Goal: Task Accomplishment & Management: Use online tool/utility

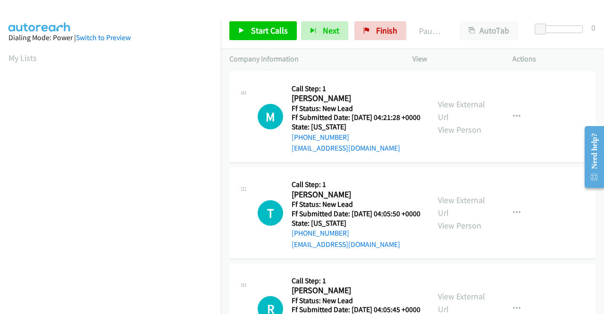
click at [534, 138] on div "M Callback Scheduled Call Step: 1 [PERSON_NAME] America/New_York Ff Status: New…" at bounding box center [412, 117] width 366 height 92
click at [267, 27] on span "Start Calls" at bounding box center [269, 30] width 37 height 11
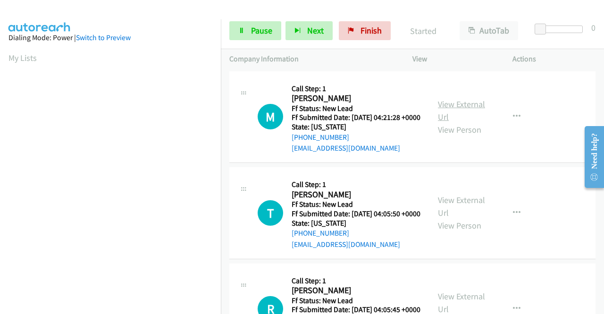
click at [460, 108] on link "View External Url" at bounding box center [461, 111] width 47 height 24
click at [472, 212] on link "View External Url" at bounding box center [461, 206] width 47 height 24
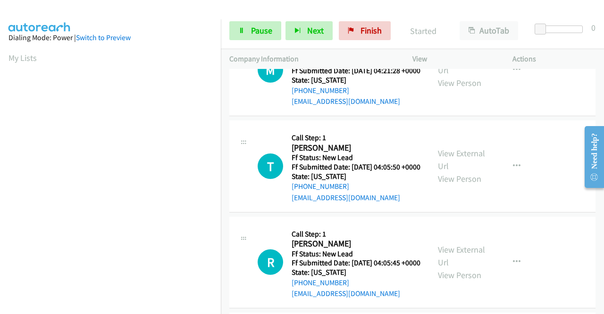
scroll to position [94, 0]
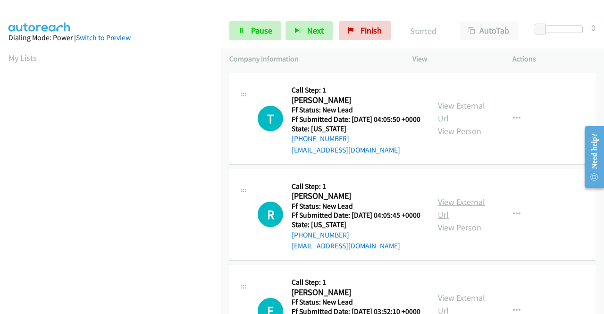
click at [460, 220] on link "View External Url" at bounding box center [461, 208] width 47 height 24
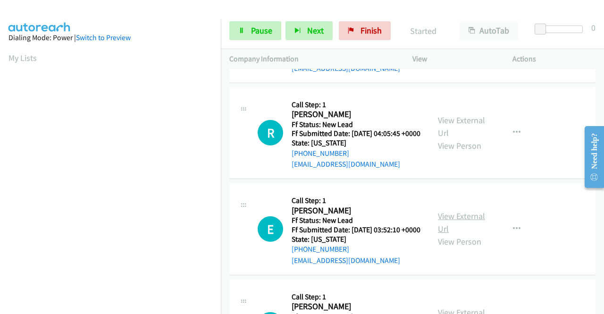
scroll to position [236, 0]
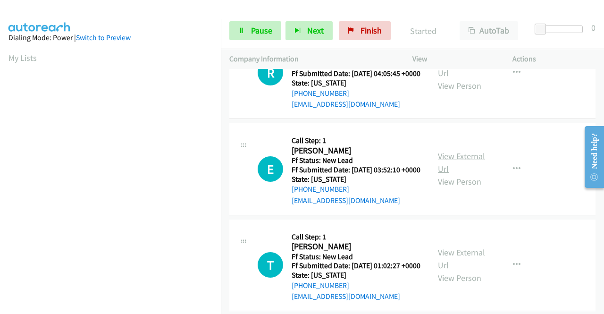
click at [458, 174] on link "View External Url" at bounding box center [461, 162] width 47 height 24
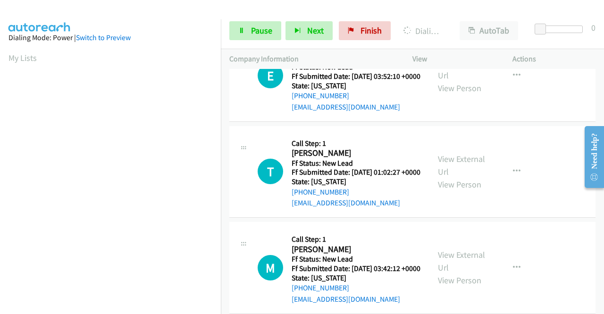
scroll to position [330, 0]
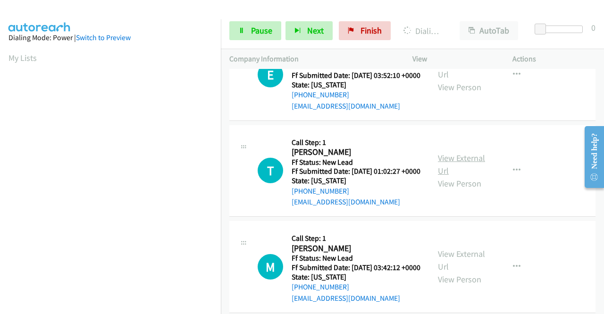
click at [450, 176] on link "View External Url" at bounding box center [461, 164] width 47 height 24
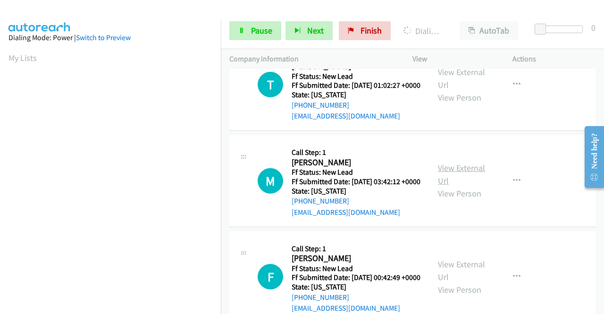
scroll to position [424, 0]
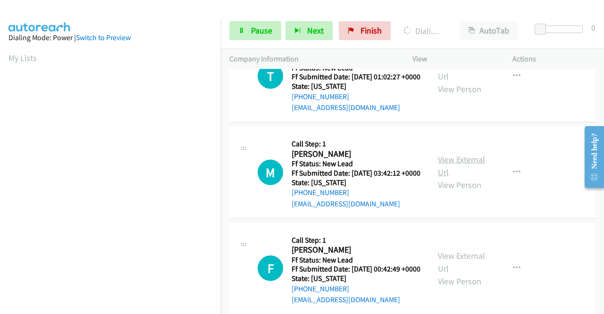
click at [457, 177] on link "View External Url" at bounding box center [461, 166] width 47 height 24
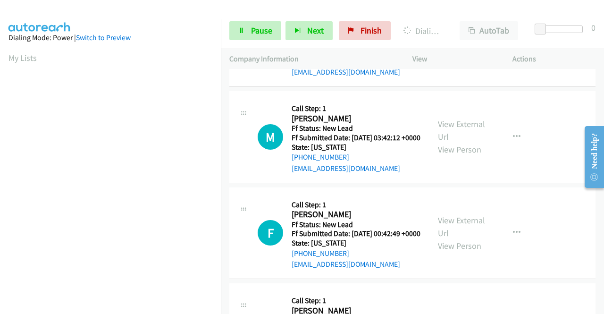
scroll to position [519, 0]
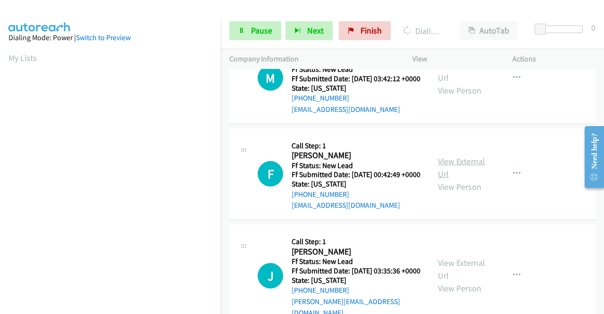
click at [452, 179] on link "View External Url" at bounding box center [461, 168] width 47 height 24
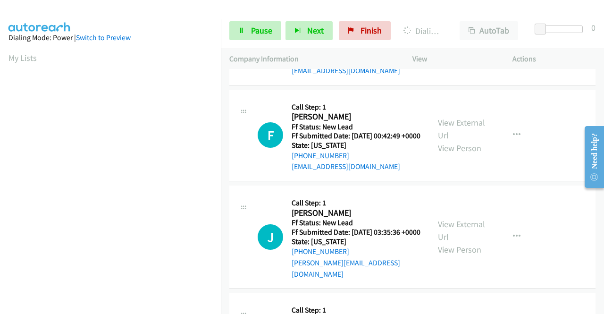
scroll to position [566, 0]
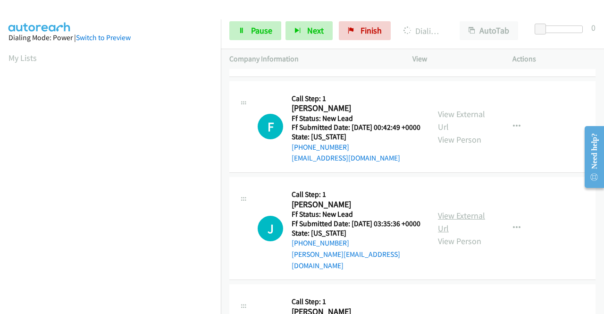
click at [446, 233] on link "View External Url" at bounding box center [461, 222] width 47 height 24
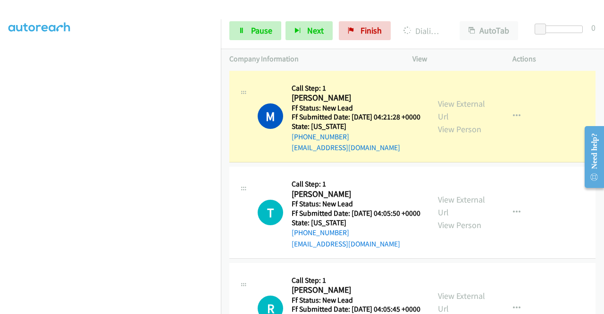
scroll to position [0, 0]
click at [248, 34] on link "Pause" at bounding box center [255, 30] width 52 height 19
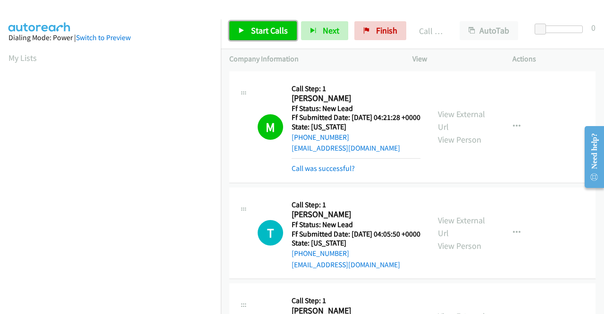
drag, startPoint x: 266, startPoint y: 34, endPoint x: 272, endPoint y: 46, distance: 12.9
click at [266, 34] on span "Start Calls" at bounding box center [269, 30] width 37 height 11
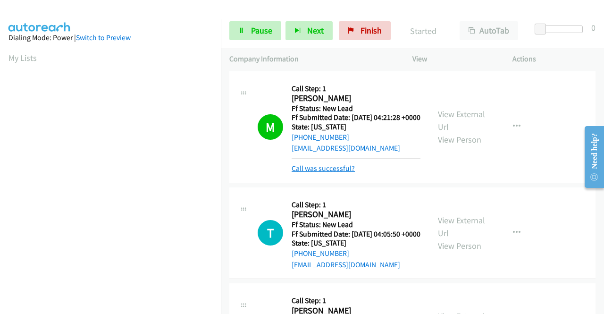
click at [314, 173] on link "Call was successful?" at bounding box center [322, 168] width 63 height 9
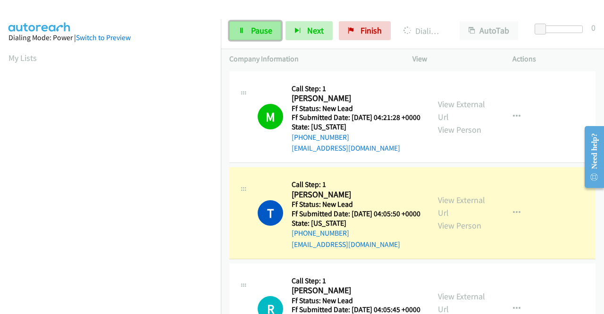
click at [266, 33] on span "Pause" at bounding box center [261, 30] width 21 height 11
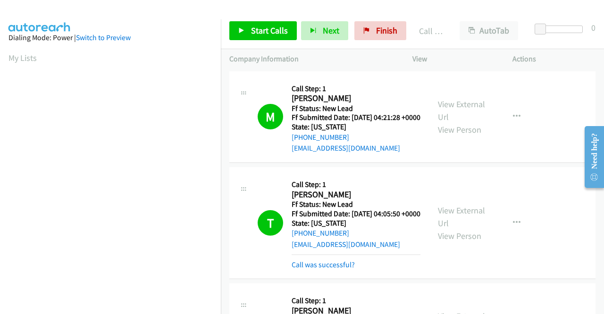
scroll to position [47, 0]
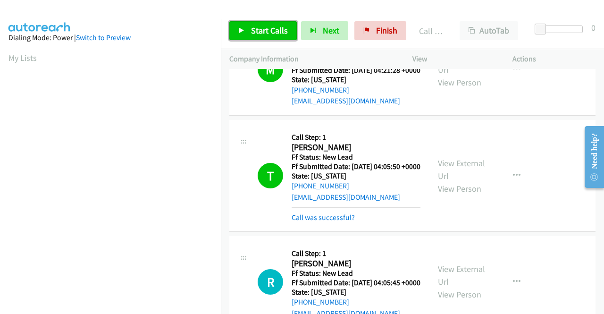
click at [265, 35] on span "Start Calls" at bounding box center [269, 30] width 37 height 11
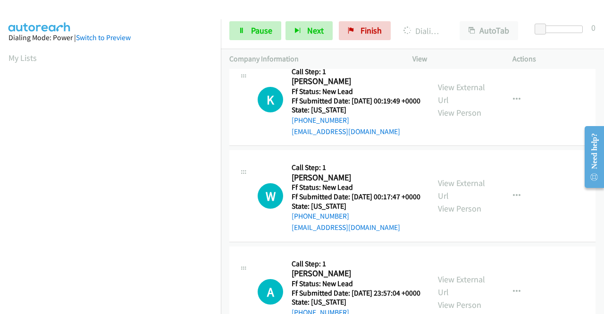
scroll to position [896, 0]
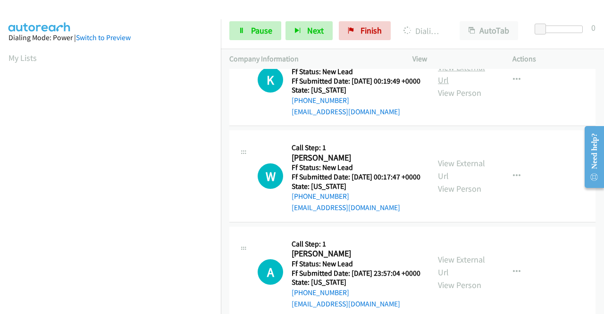
click at [471, 85] on link "View External Url" at bounding box center [461, 74] width 47 height 24
click at [472, 181] on link "View External Url" at bounding box center [461, 169] width 47 height 24
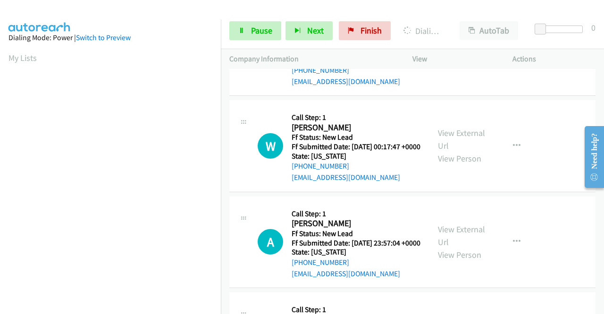
scroll to position [990, 0]
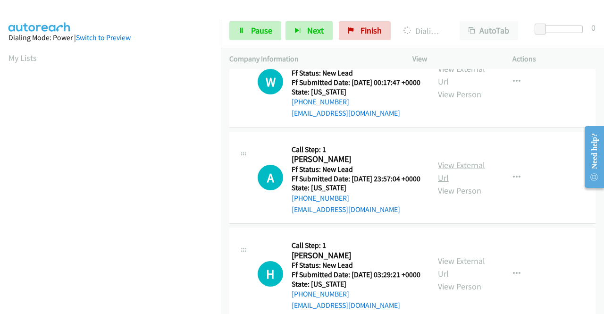
click at [456, 183] on link "View External Url" at bounding box center [461, 171] width 47 height 24
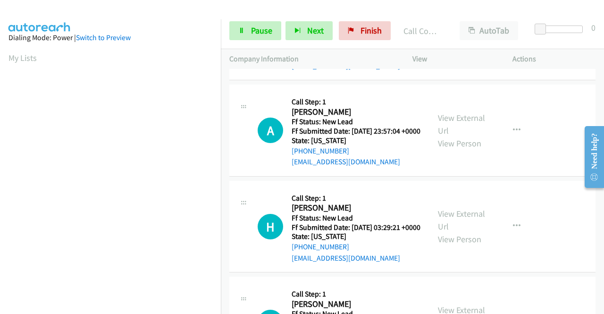
scroll to position [1104, 0]
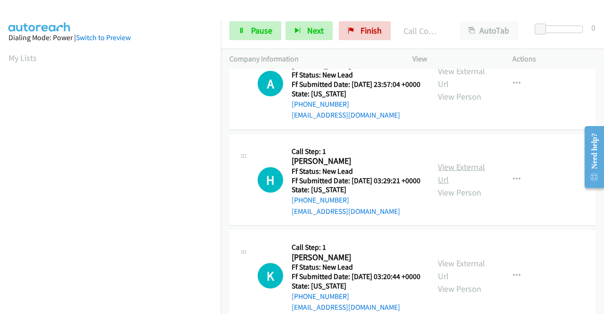
click at [459, 185] on link "View External Url" at bounding box center [461, 173] width 47 height 24
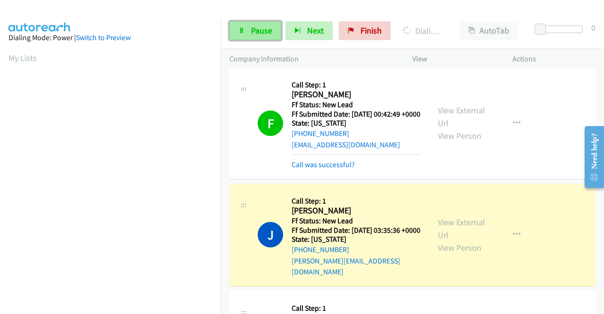
scroll to position [215, 0]
click at [266, 27] on span "Pause" at bounding box center [261, 30] width 21 height 11
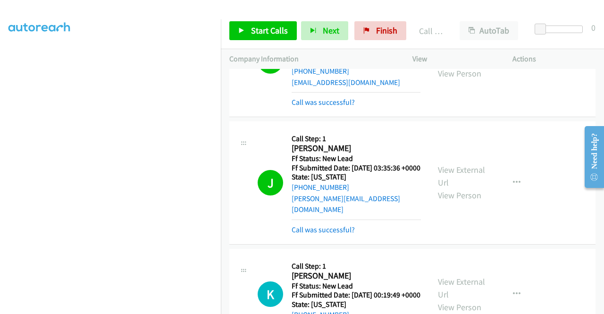
scroll to position [821, 0]
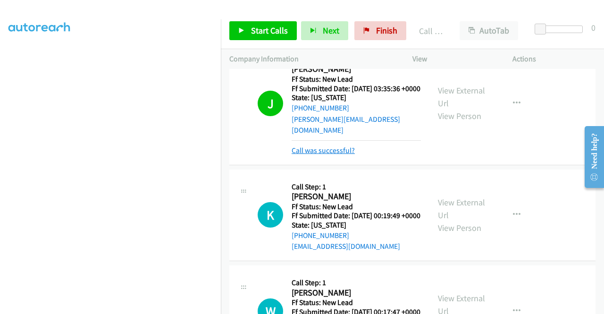
click at [344, 155] on link "Call was successful?" at bounding box center [322, 150] width 63 height 9
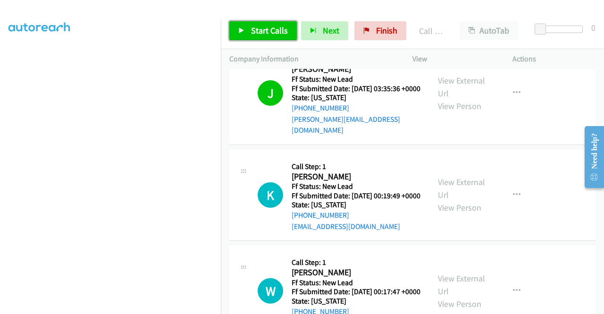
click at [273, 34] on span "Start Calls" at bounding box center [269, 30] width 37 height 11
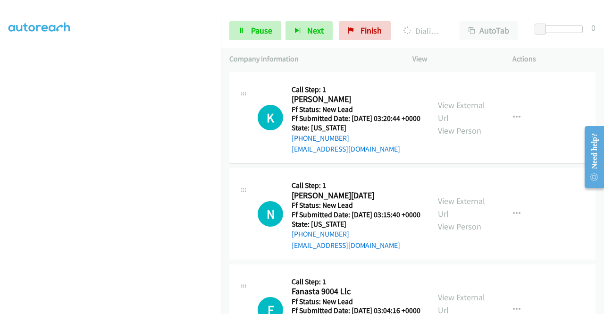
scroll to position [1340, 0]
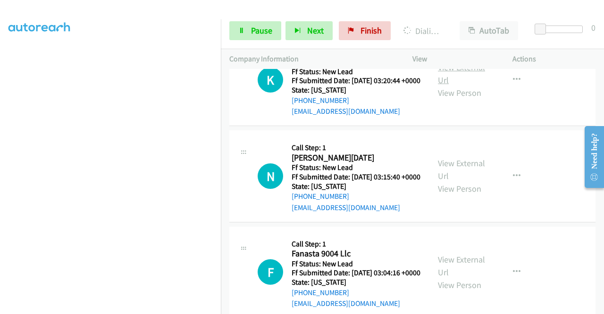
click at [475, 85] on link "View External Url" at bounding box center [461, 74] width 47 height 24
click at [454, 181] on link "View External Url" at bounding box center [461, 169] width 47 height 24
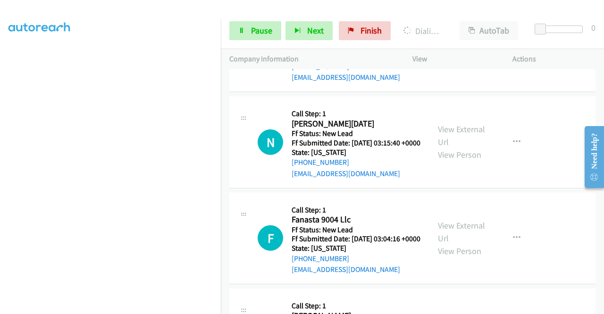
scroll to position [1434, 0]
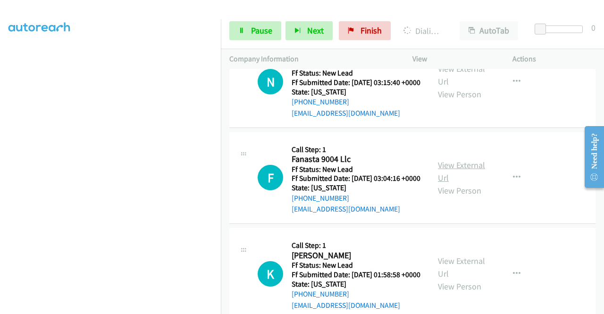
click at [465, 183] on link "View External Url" at bounding box center [461, 171] width 47 height 24
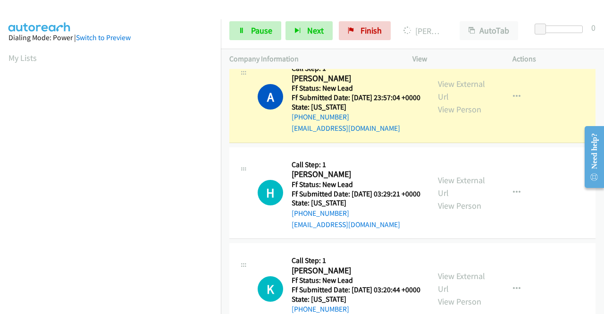
scroll to position [215, 0]
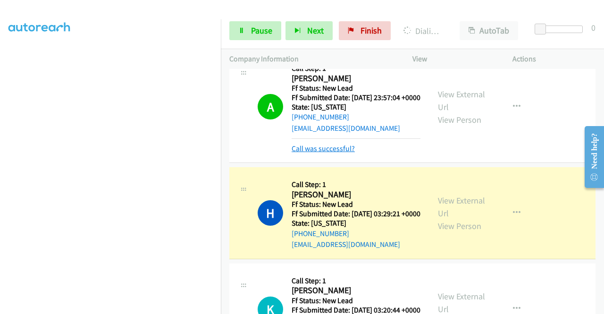
click at [302, 153] on link "Call was successful?" at bounding box center [322, 148] width 63 height 9
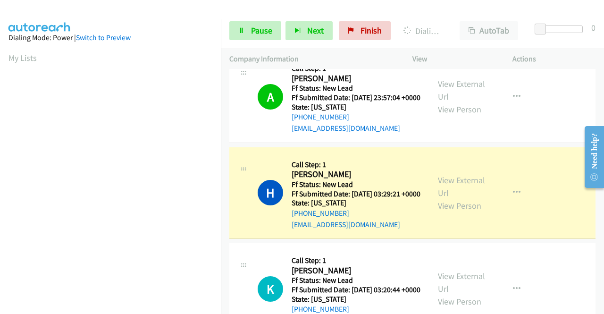
scroll to position [1246, 0]
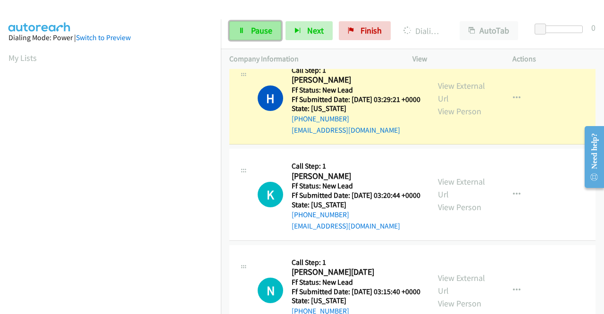
click at [236, 34] on link "Pause" at bounding box center [255, 30] width 52 height 19
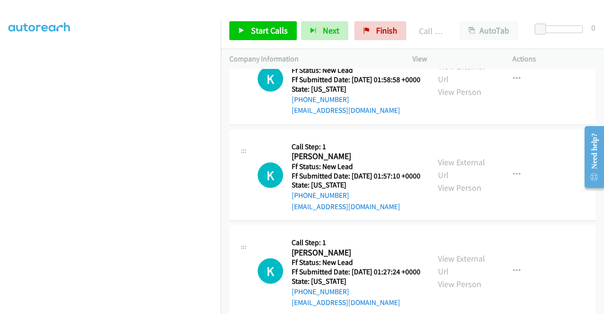
scroll to position [1670, 0]
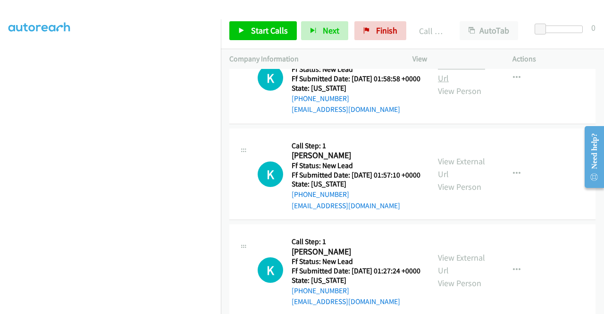
click at [463, 83] on link "View External Url" at bounding box center [461, 72] width 47 height 24
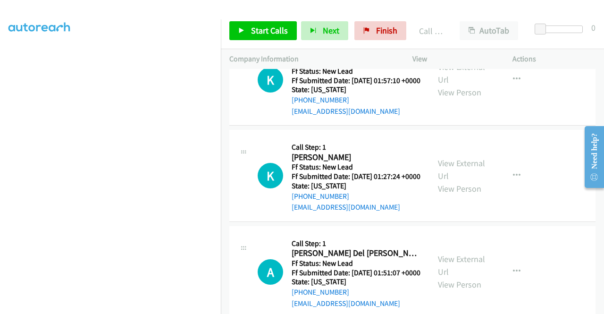
scroll to position [1764, 0]
click at [449, 85] on link "View External Url" at bounding box center [461, 73] width 47 height 24
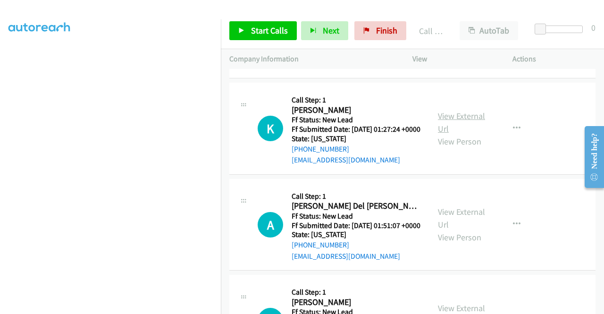
click at [461, 166] on div "View External Url View Person View External Url Email Schedule/Manage Callback …" at bounding box center [483, 128] width 108 height 75
click at [461, 134] on link "View External Url" at bounding box center [461, 122] width 47 height 24
click at [247, 33] on link "Start Calls" at bounding box center [262, 30] width 67 height 19
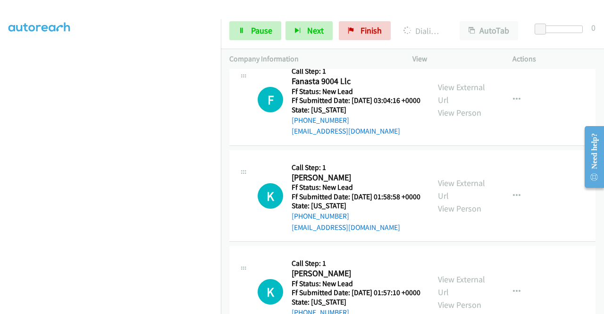
scroll to position [1549, 0]
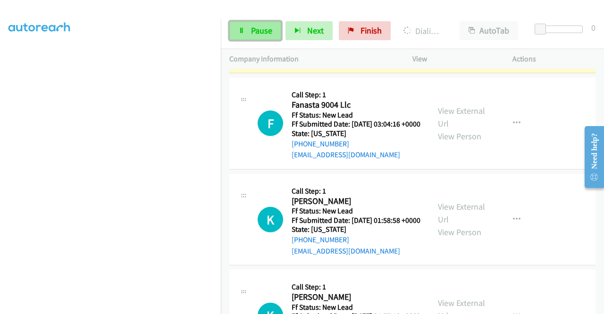
click at [258, 31] on span "Pause" at bounding box center [261, 30] width 21 height 11
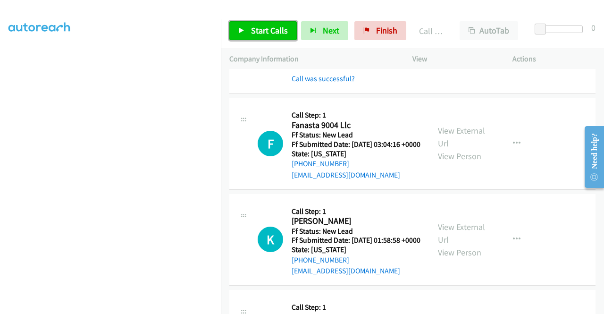
click at [264, 39] on link "Start Calls" at bounding box center [262, 30] width 67 height 19
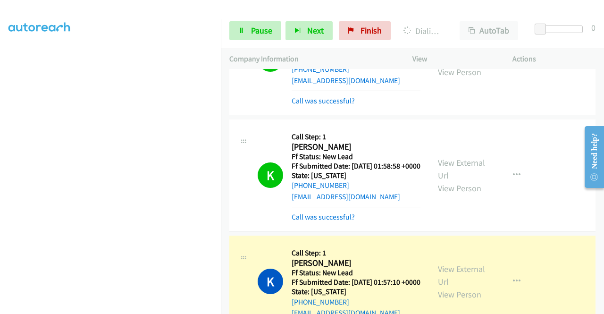
scroll to position [0, 0]
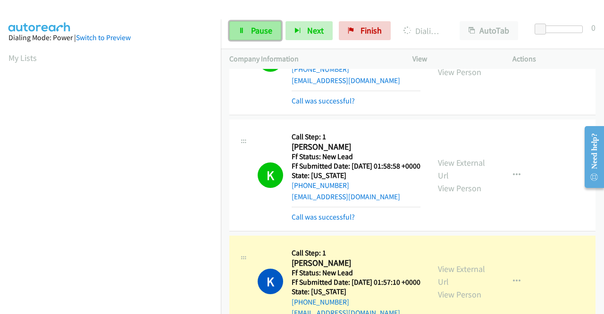
click at [246, 29] on link "Pause" at bounding box center [255, 30] width 52 height 19
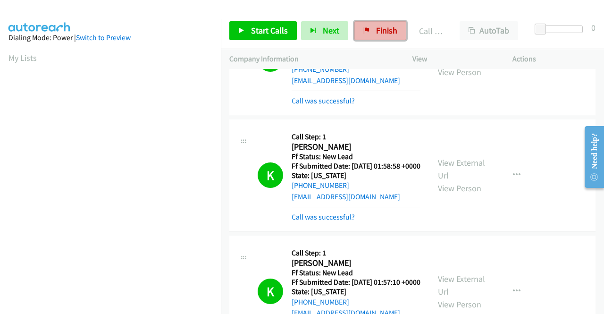
click at [390, 28] on span "Finish" at bounding box center [386, 30] width 21 height 11
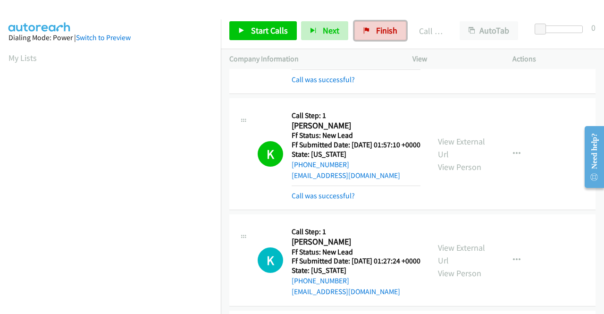
scroll to position [1785, 0]
